Goal: Information Seeking & Learning: Learn about a topic

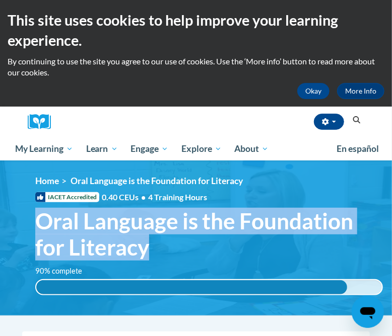
drag, startPoint x: 183, startPoint y: 252, endPoint x: 34, endPoint y: 228, distance: 150.5
click at [34, 228] on h1 "Oral Language is the Foundation for Literacy" at bounding box center [209, 234] width 362 height 53
copy span "Oral Language is the Foundation for Literacy"
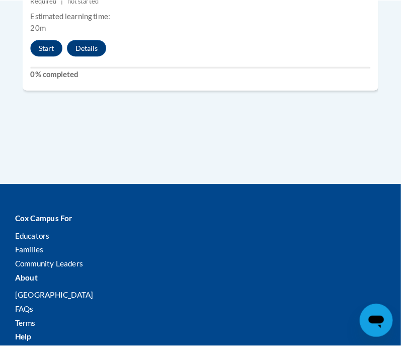
scroll to position [2782, 0]
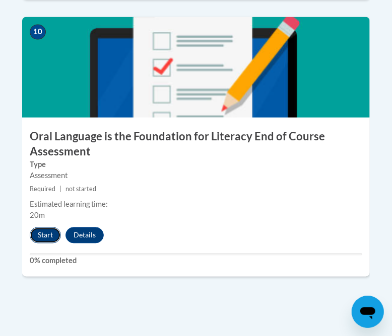
click at [48, 228] on button "Start" at bounding box center [45, 236] width 31 height 16
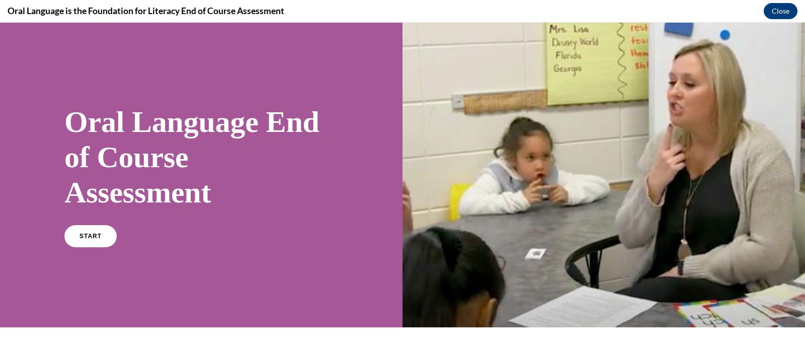
scroll to position [125, 0]
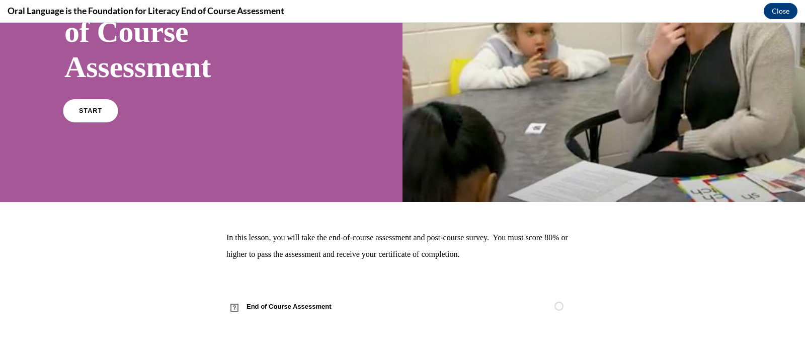
click at [96, 112] on span "START" at bounding box center [90, 111] width 23 height 8
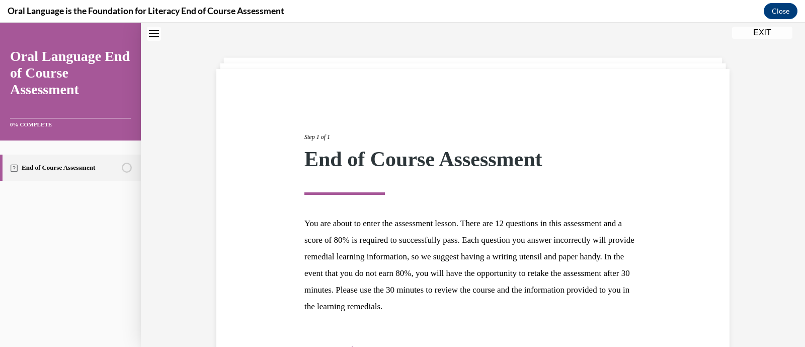
scroll to position [99, 0]
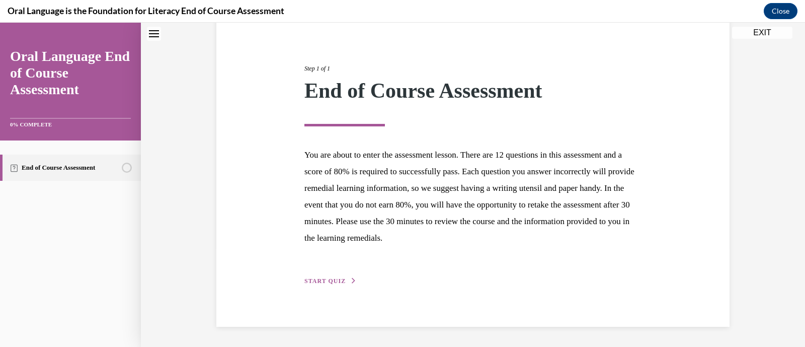
click at [320, 280] on span "START QUIZ" at bounding box center [325, 280] width 41 height 7
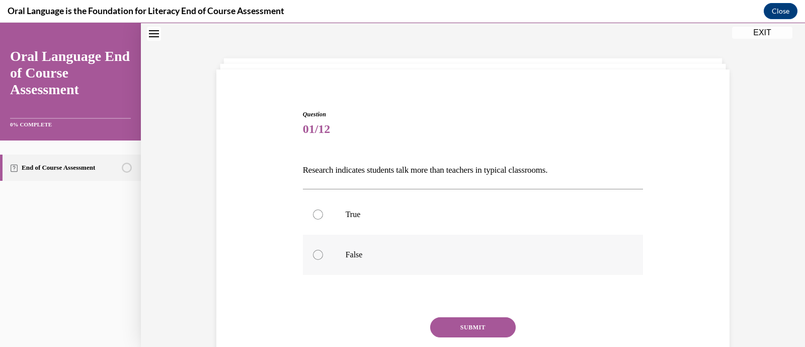
scroll to position [73, 0]
